Goal: Task Accomplishment & Management: Use online tool/utility

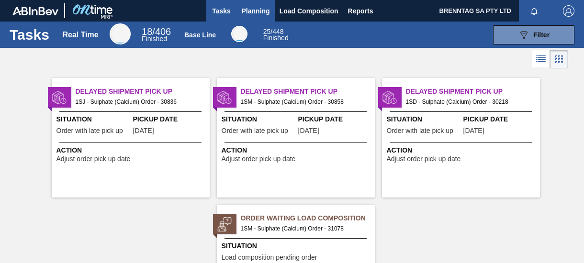
click at [254, 9] on span "Planning" at bounding box center [256, 10] width 28 height 11
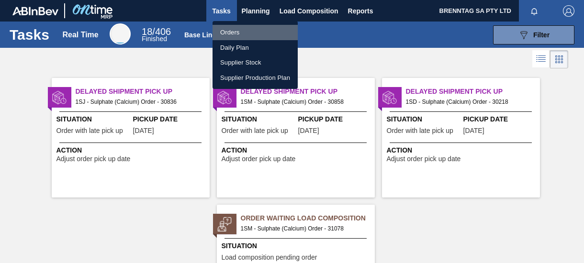
click at [226, 33] on li "Orders" at bounding box center [255, 32] width 85 height 15
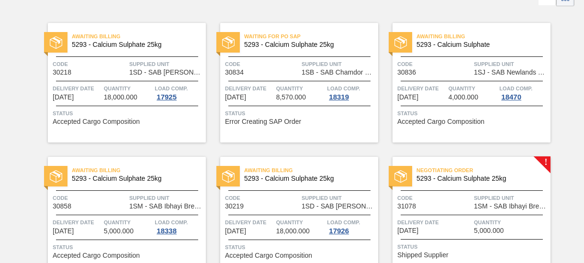
scroll to position [96, 0]
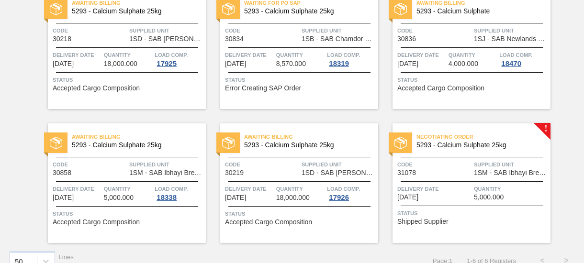
click at [414, 194] on span "[DATE]" at bounding box center [408, 197] width 21 height 7
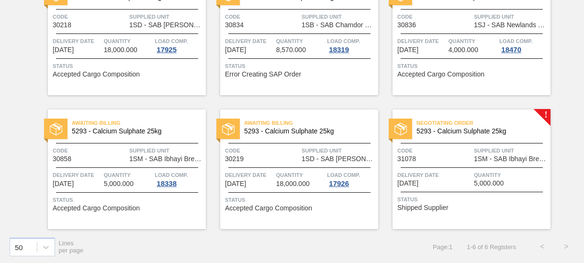
scroll to position [111, 0]
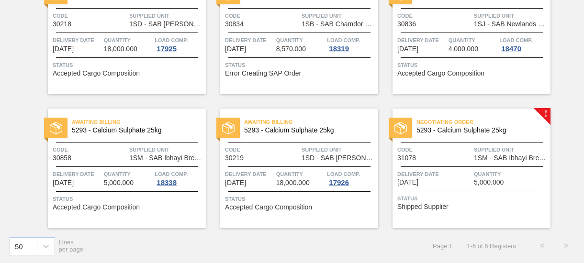
click at [454, 162] on div "Negotiating Order 5293 - Calcium Sulphate 25kg Code 31078 Supplied Unit 1SM - S…" at bounding box center [472, 169] width 158 height 120
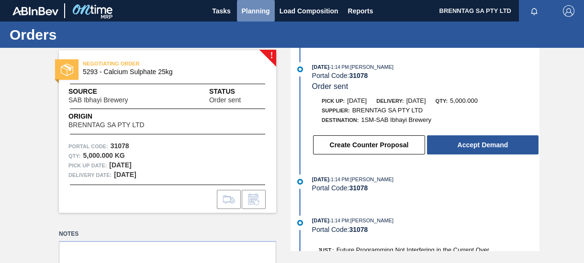
click at [260, 9] on span "Planning" at bounding box center [256, 10] width 28 height 11
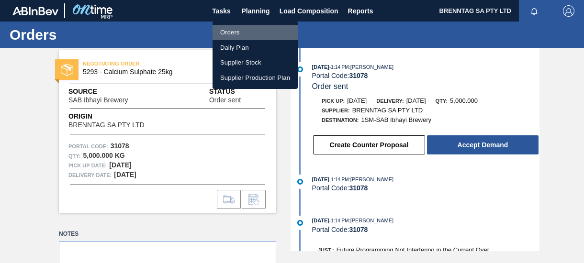
click at [247, 31] on li "Orders" at bounding box center [255, 32] width 85 height 15
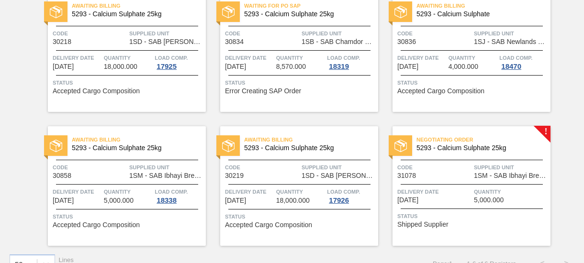
scroll to position [96, 0]
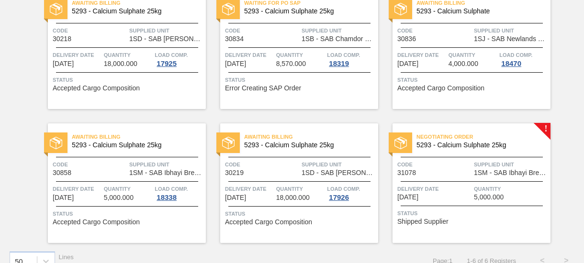
click at [414, 196] on span "[DATE]" at bounding box center [408, 197] width 21 height 7
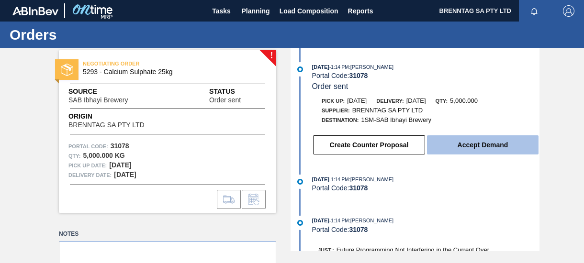
click at [454, 147] on button "Accept Demand" at bounding box center [483, 145] width 112 height 19
click at [465, 147] on button "Accept Demand" at bounding box center [483, 145] width 112 height 19
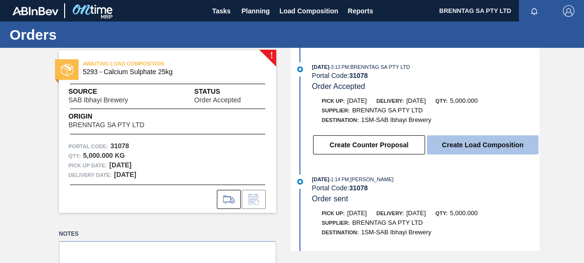
click at [456, 145] on button "Create Load Composition" at bounding box center [483, 145] width 112 height 19
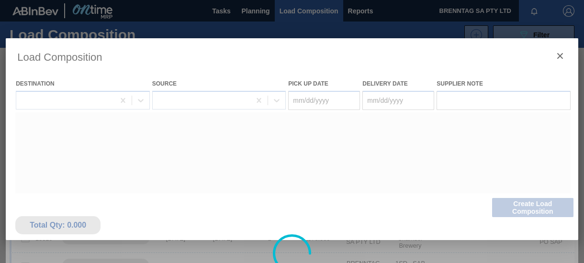
type Date "[DATE]"
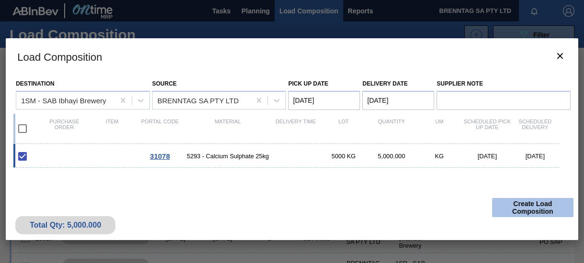
click at [508, 207] on button "Create Load Composition" at bounding box center [532, 207] width 81 height 19
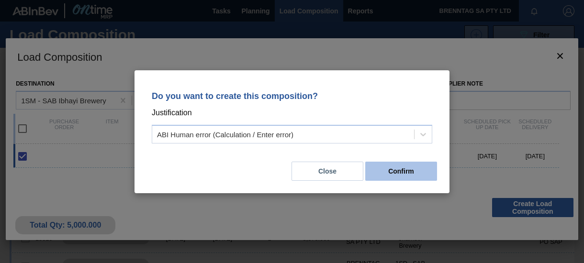
click at [392, 171] on button "Confirm" at bounding box center [401, 171] width 72 height 19
